Goal: Find specific page/section: Find specific page/section

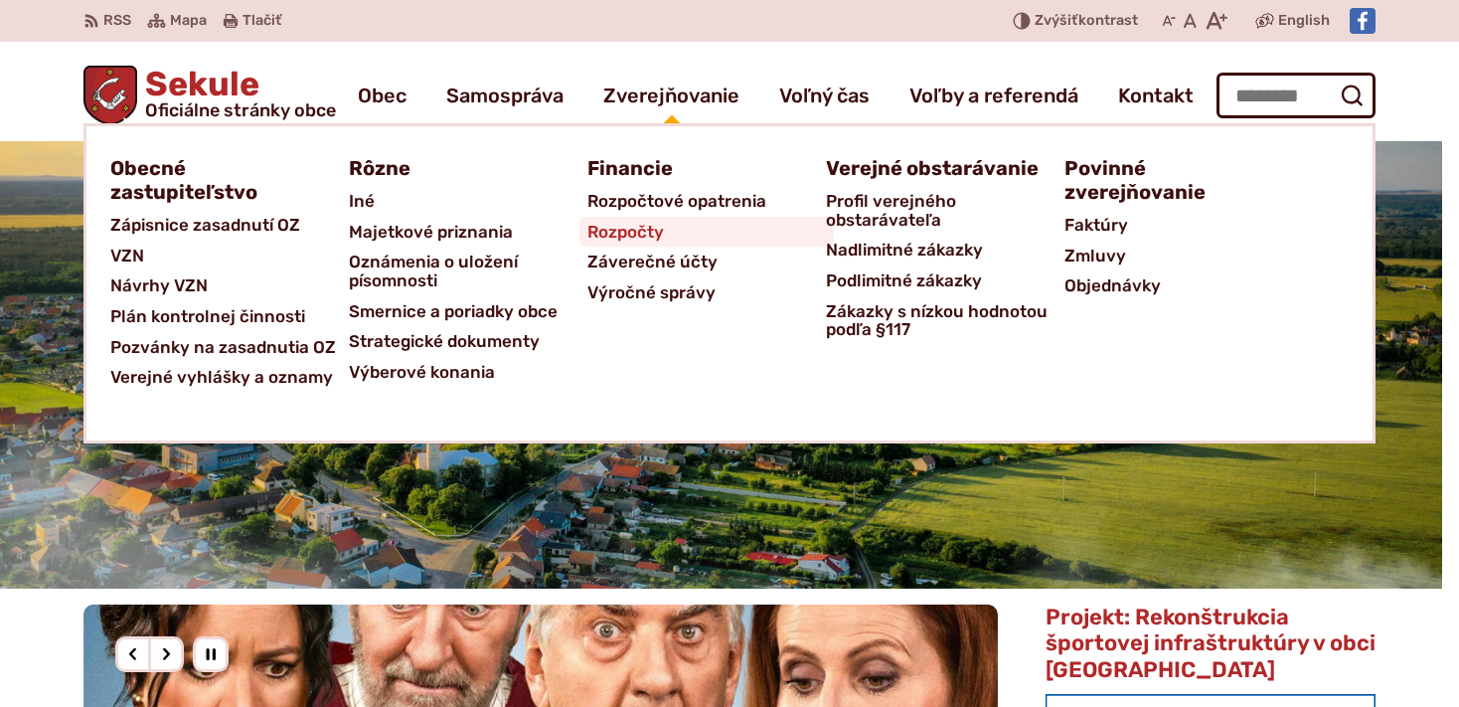
click at [645, 231] on span "Rozpočty" at bounding box center [626, 232] width 77 height 31
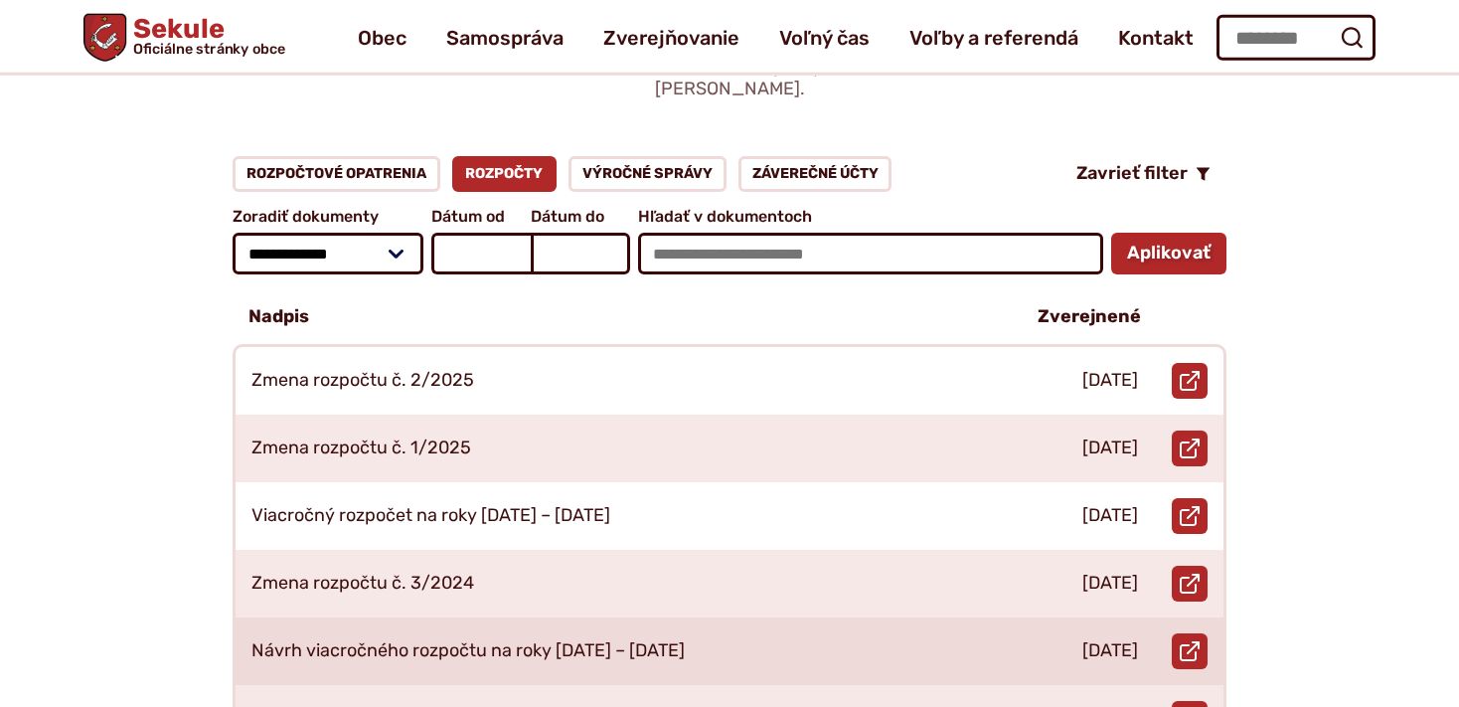
scroll to position [210, 0]
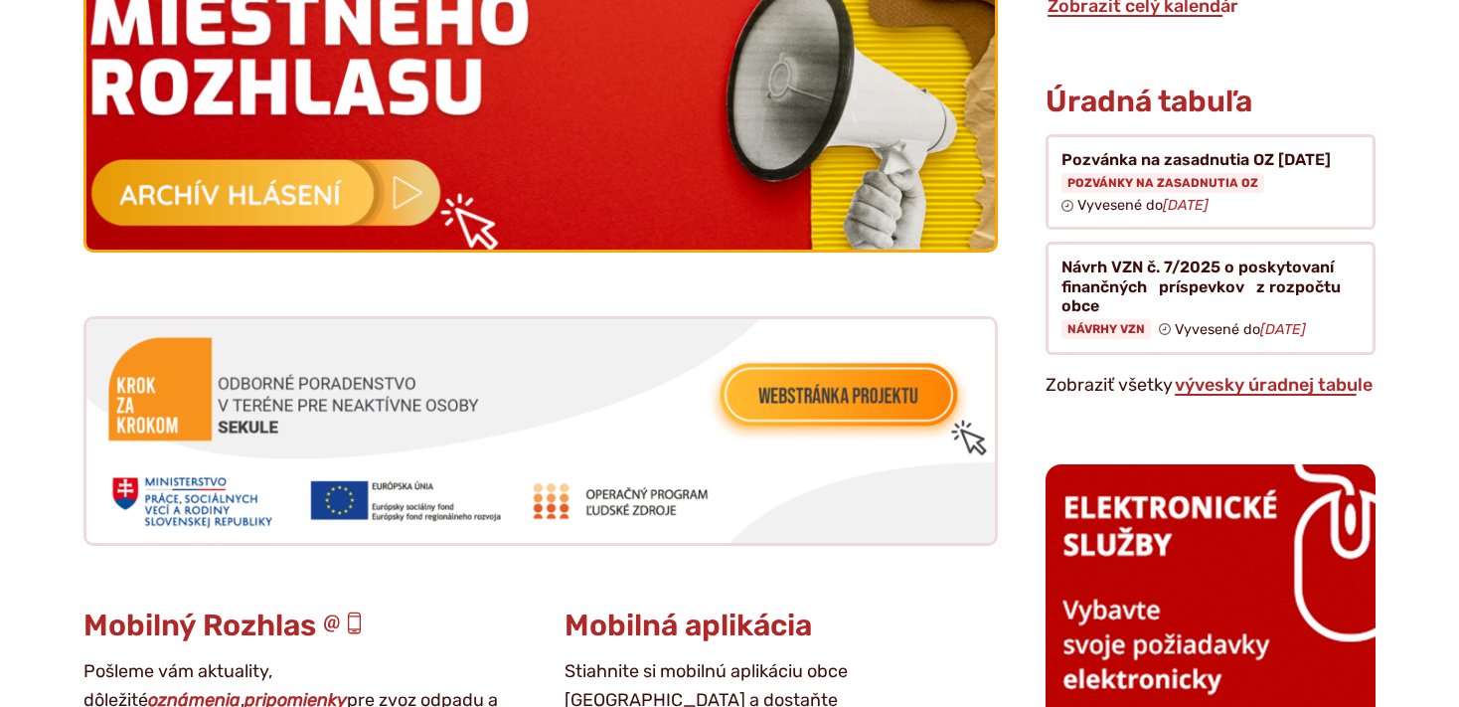
scroll to position [2100, 0]
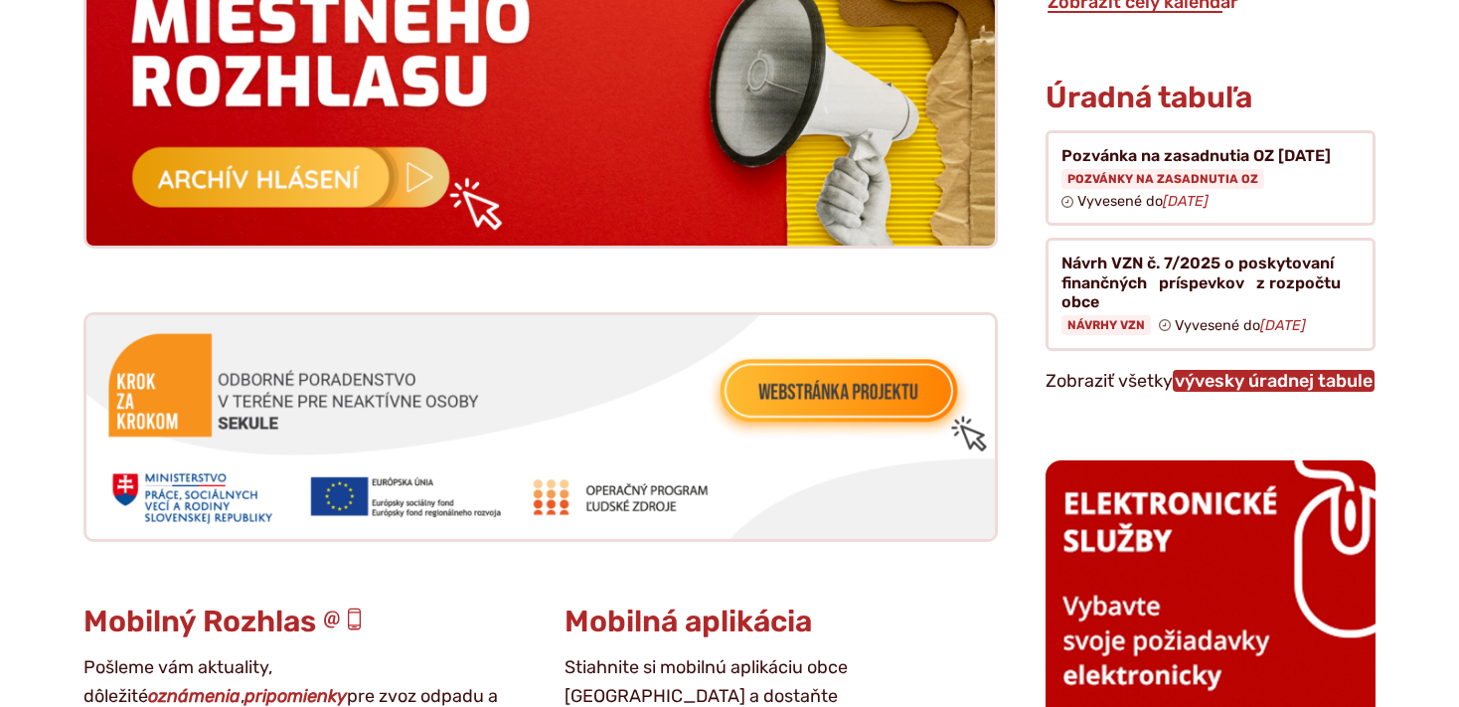
click at [1300, 370] on link "vývesky úradnej tabule" at bounding box center [1274, 381] width 202 height 22
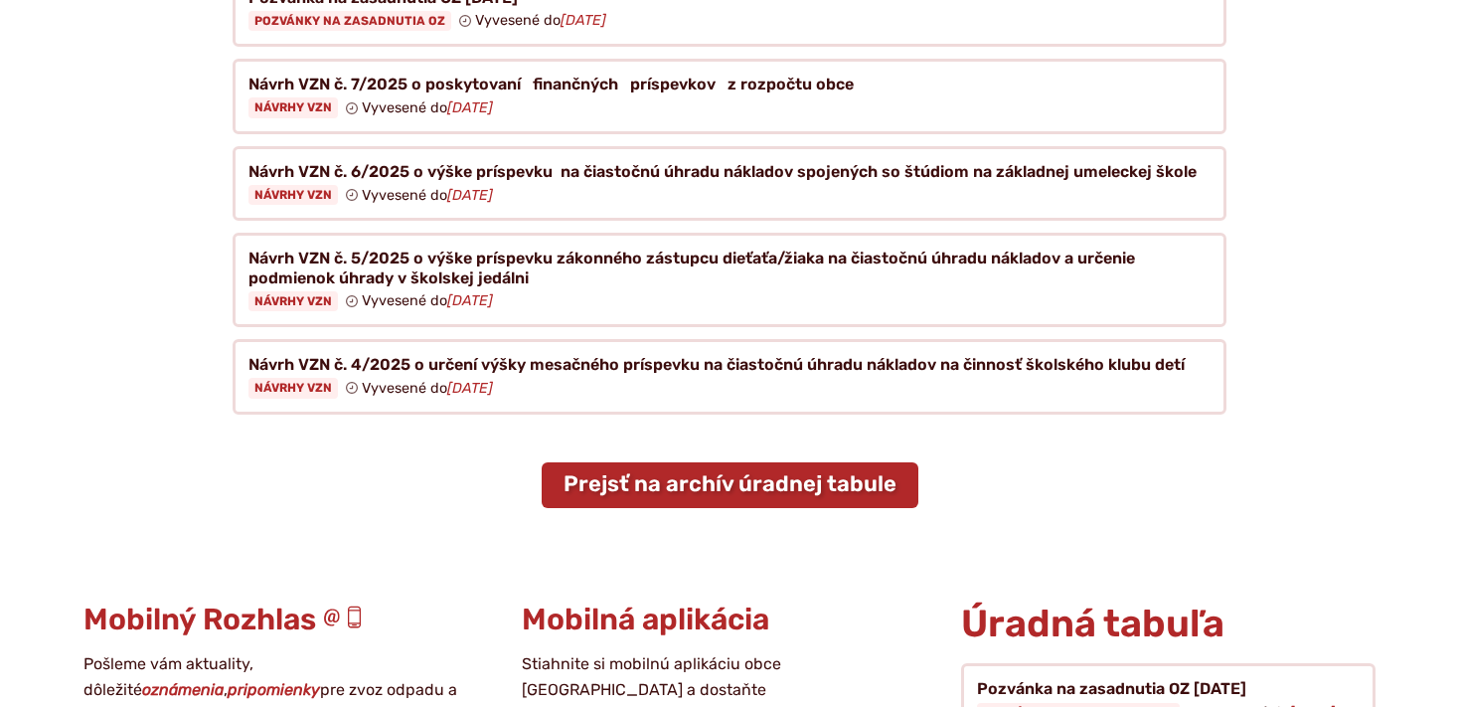
scroll to position [420, 0]
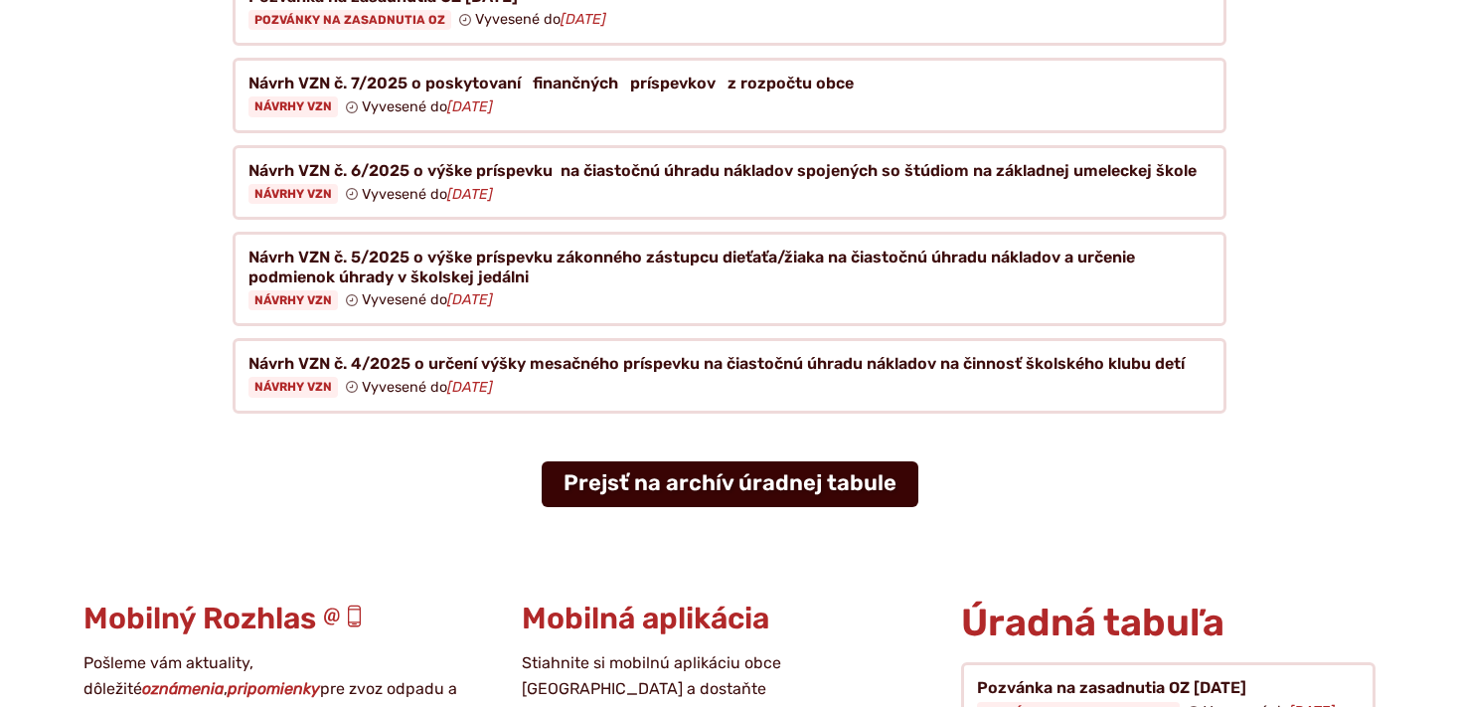
click at [835, 462] on link "Prejsť na archív úradnej tabule" at bounding box center [730, 484] width 377 height 46
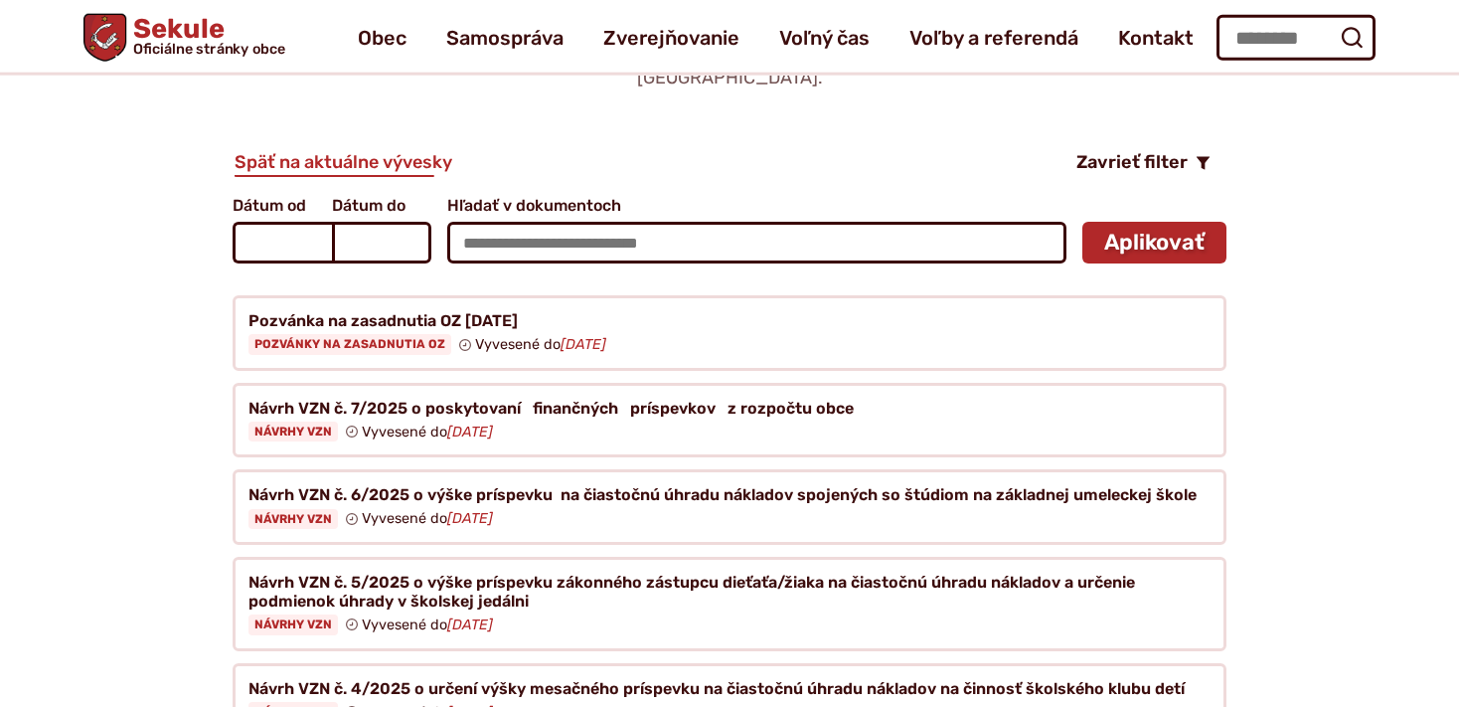
scroll to position [104, 0]
